Goal: Transaction & Acquisition: Purchase product/service

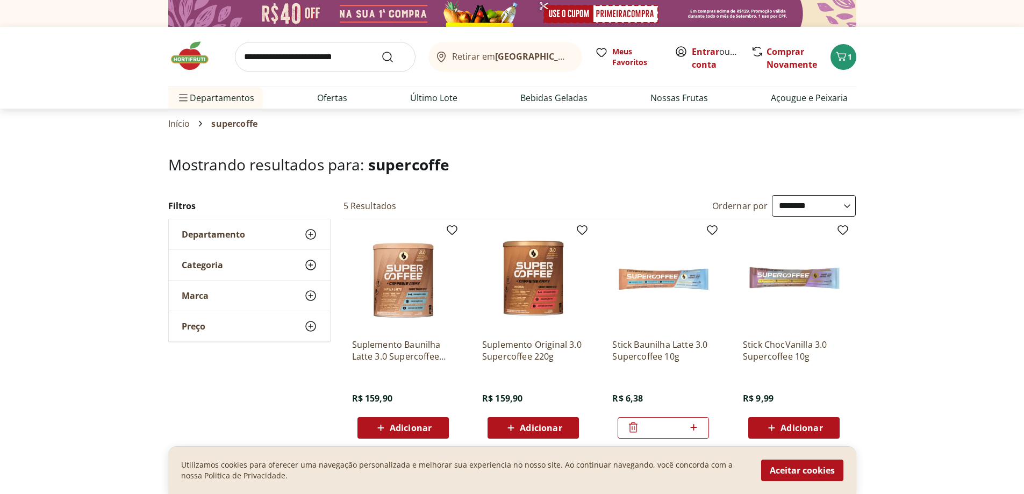
select select "**********"
click at [195, 60] on img at bounding box center [195, 56] width 54 height 32
